Goal: Task Accomplishment & Management: Use online tool/utility

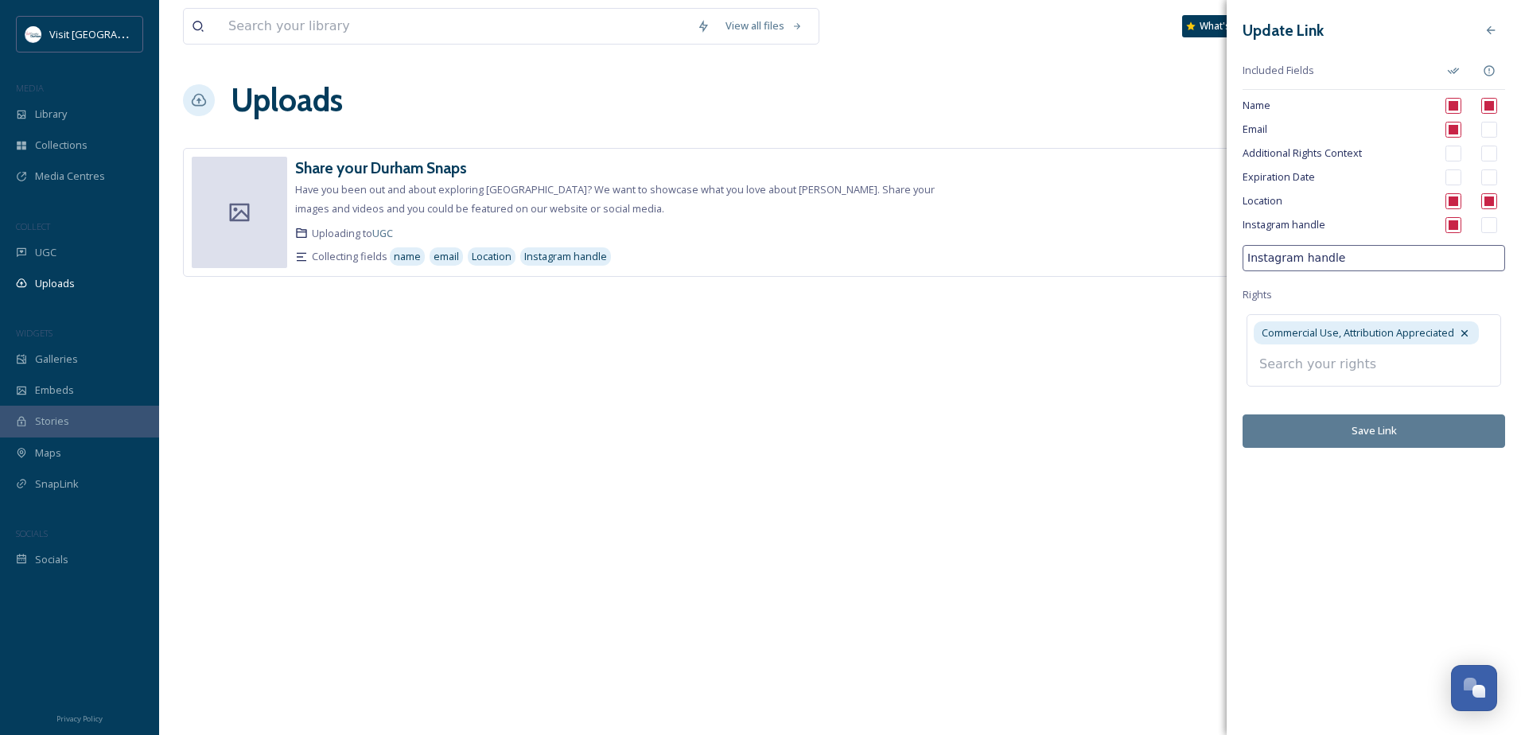
scroll to position [57, 0]
click at [1359, 364] on input at bounding box center [1339, 364] width 175 height 35
click at [1353, 368] on input at bounding box center [1339, 364] width 175 height 35
click at [1470, 335] on icon at bounding box center [1464, 333] width 13 height 13
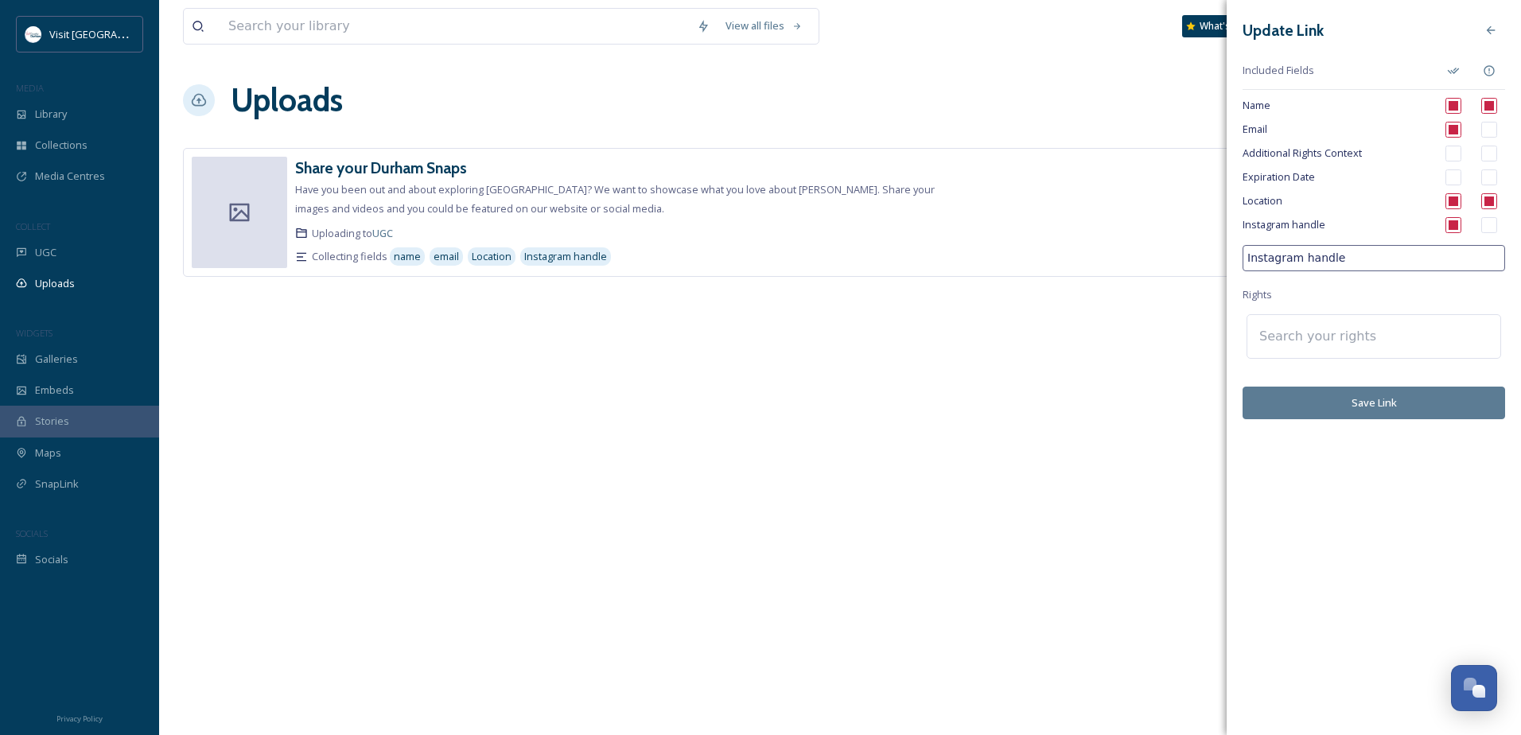
click at [1380, 341] on input at bounding box center [1339, 336] width 175 height 35
type input "r"
click at [1388, 403] on span "VCD Commercial Use, Attribution Required" at bounding box center [1356, 409] width 201 height 15
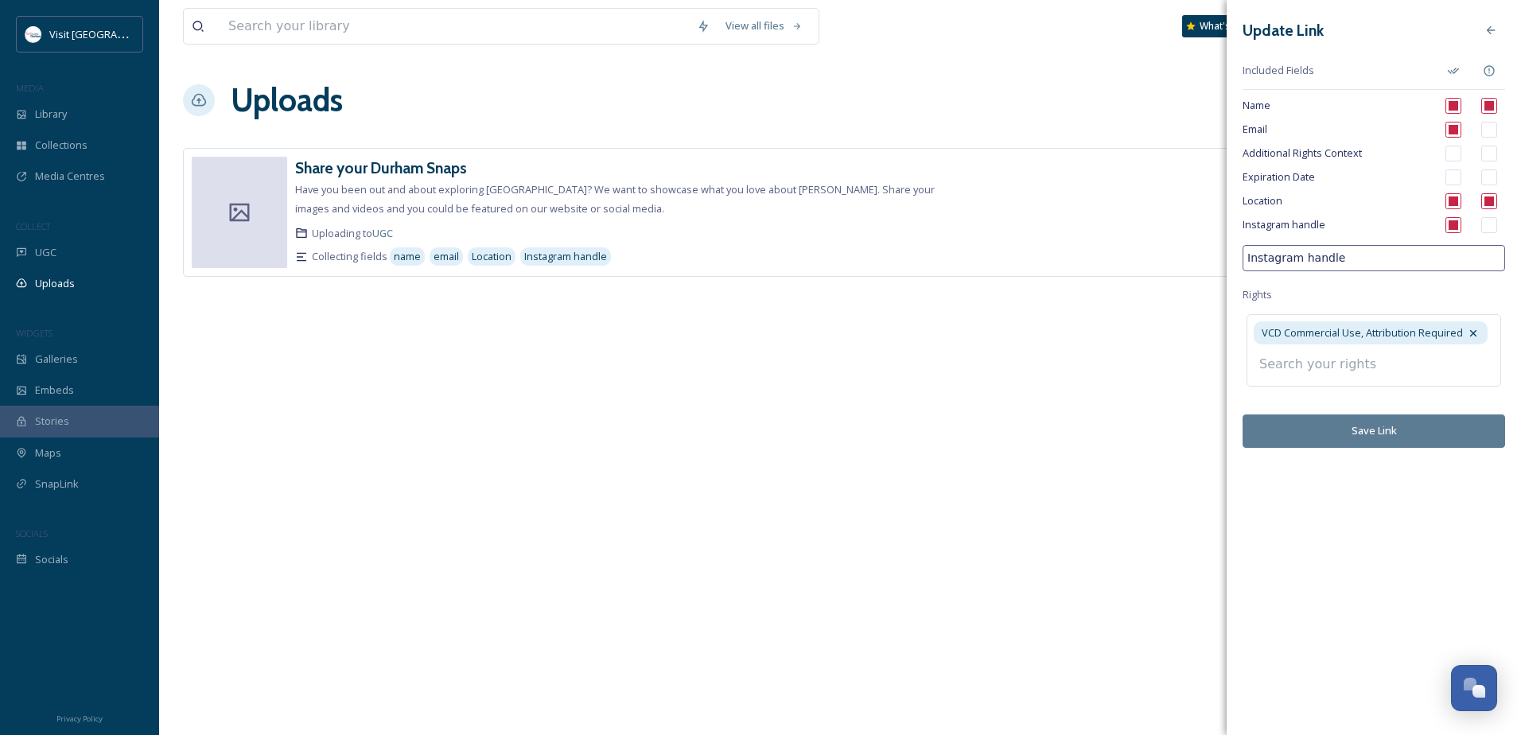
click at [1399, 435] on div "Update Link Included Fields Name Email Additional Rights Context Expiration Dat…" at bounding box center [1374, 232] width 294 height 464
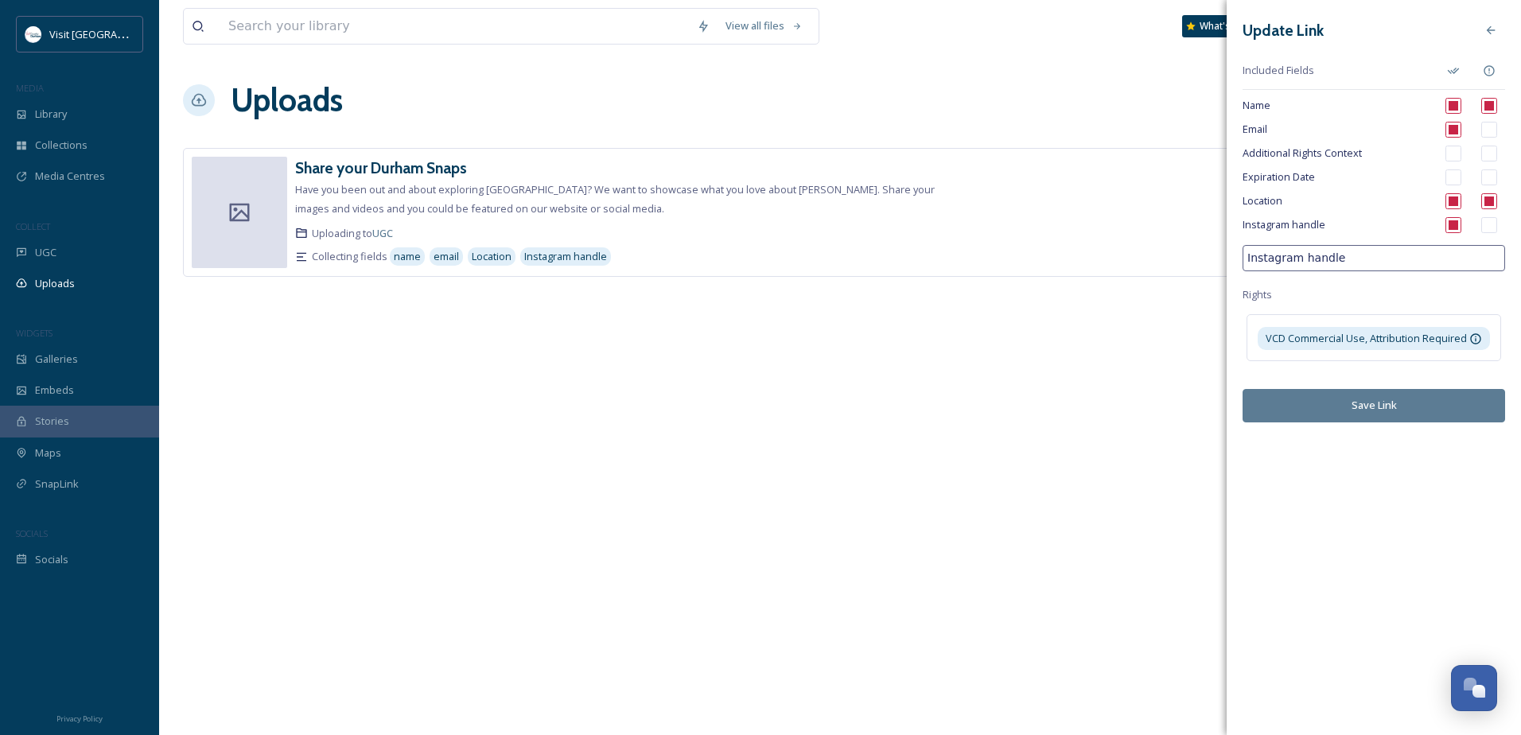
click at [1403, 409] on button "Save Link" at bounding box center [1374, 405] width 263 height 33
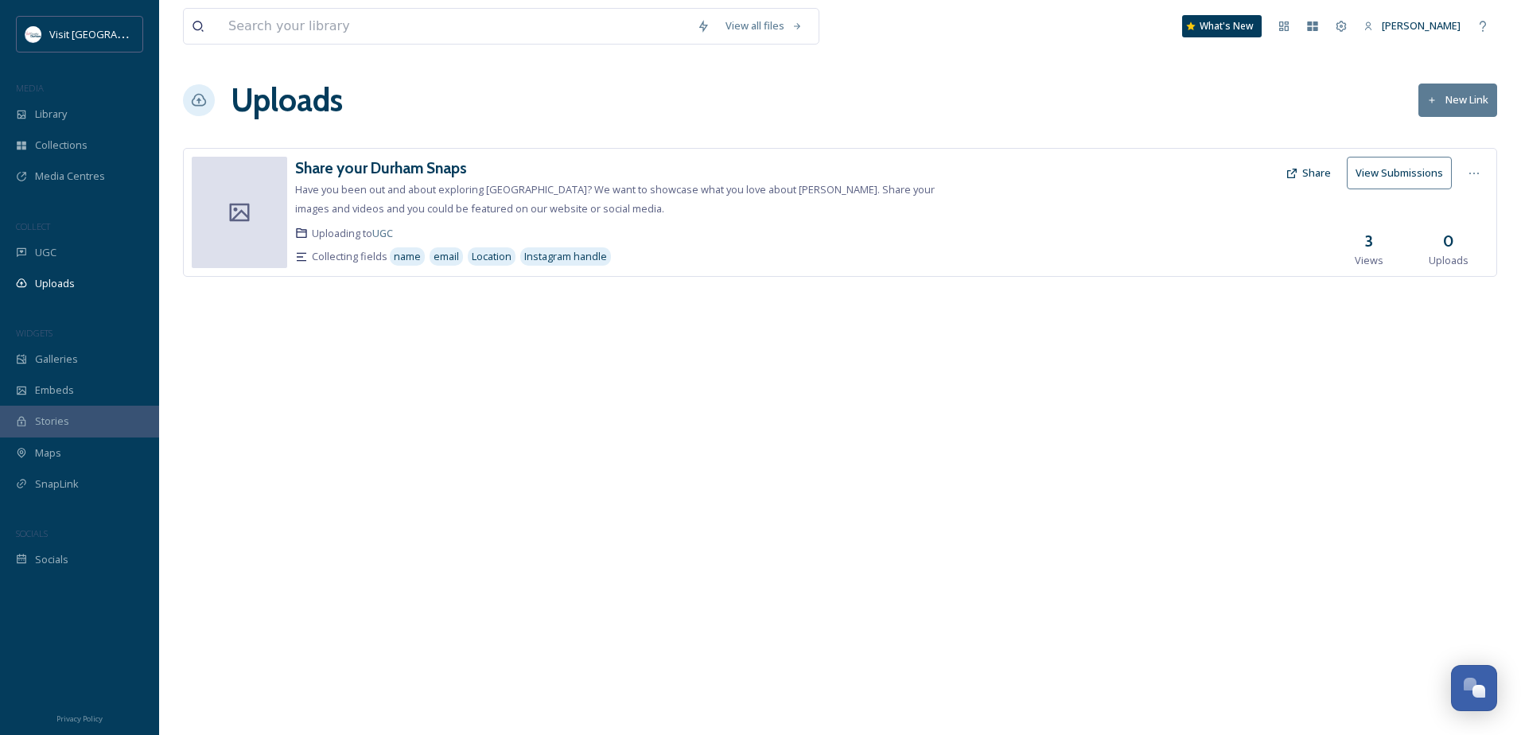
click at [1318, 177] on button "Share" at bounding box center [1308, 173] width 61 height 31
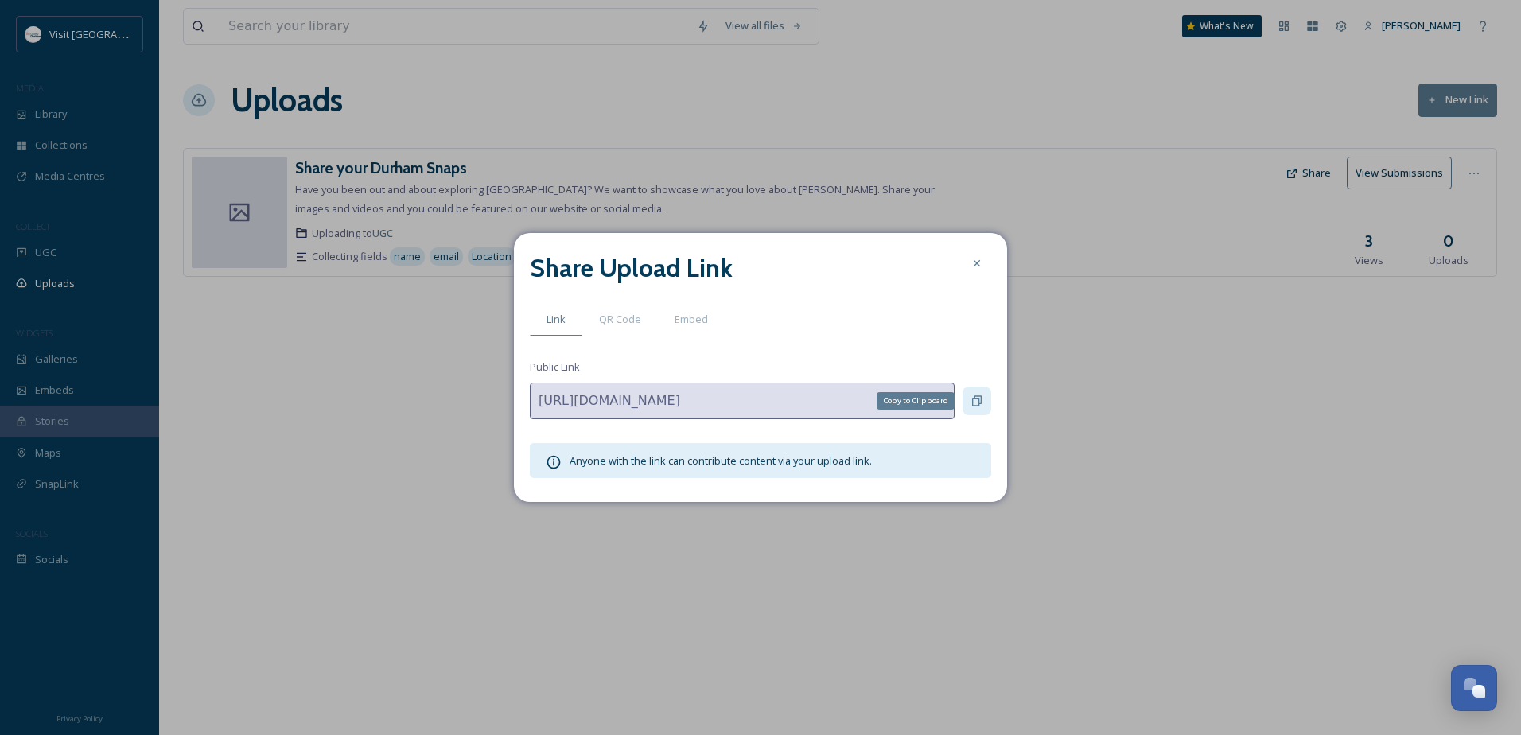
click at [982, 403] on icon at bounding box center [977, 401] width 13 height 13
click at [971, 399] on icon at bounding box center [977, 401] width 13 height 13
click at [984, 262] on div at bounding box center [977, 263] width 29 height 29
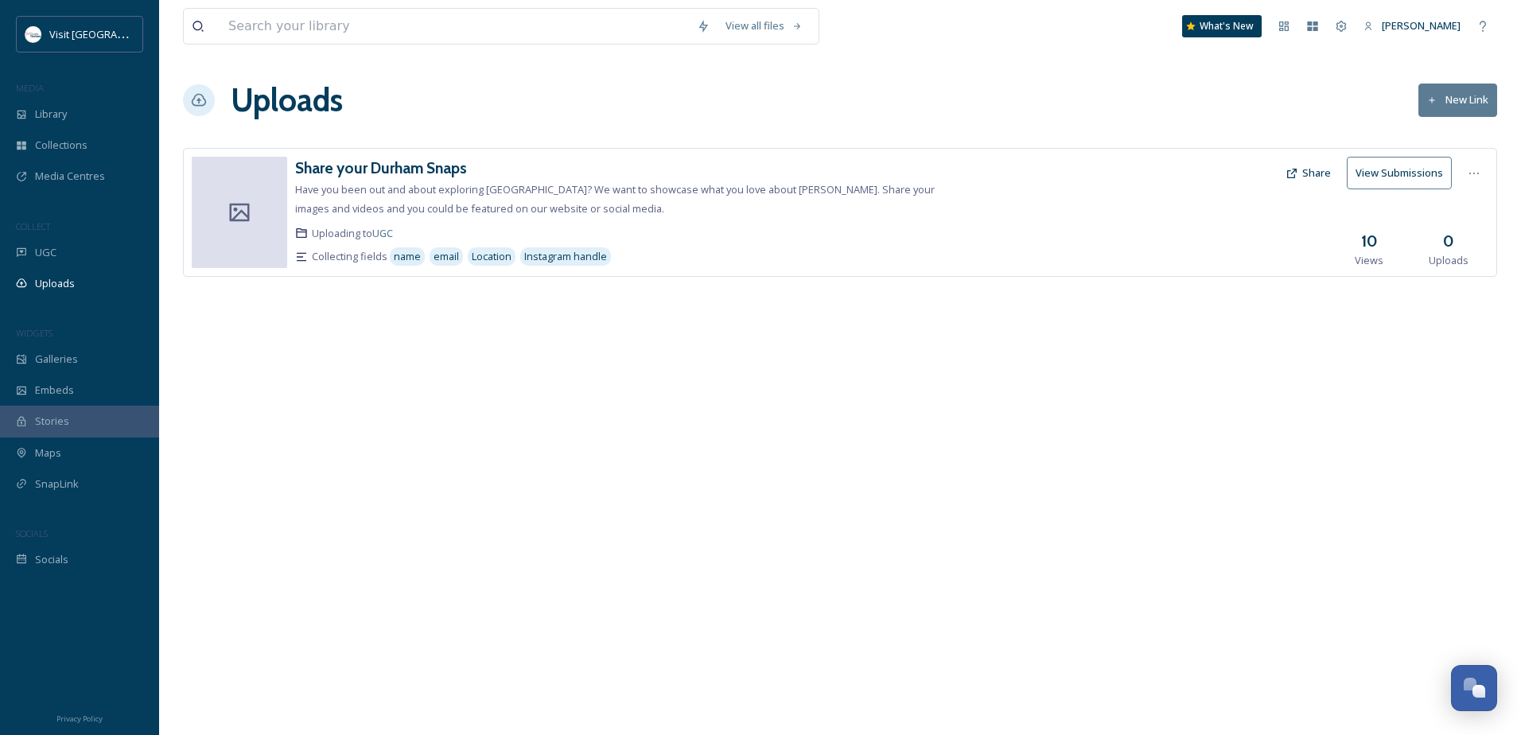
click at [1411, 165] on button "View Submissions" at bounding box center [1399, 173] width 105 height 33
